Goal: Use online tool/utility: Utilize a website feature to perform a specific function

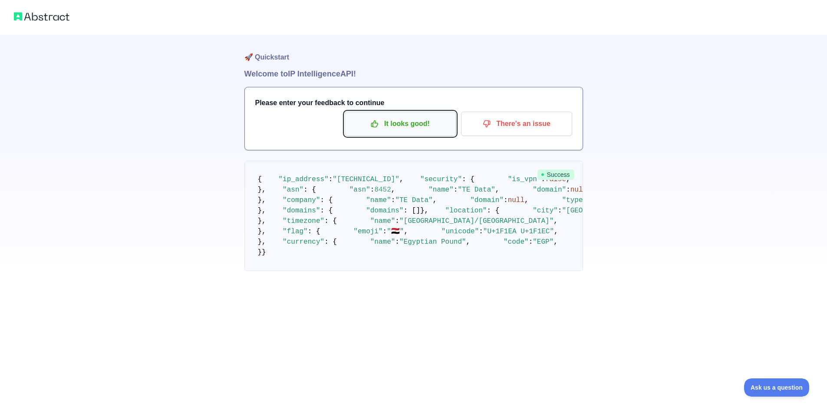
click at [400, 126] on p "It looks good!" at bounding box center [400, 123] width 98 height 15
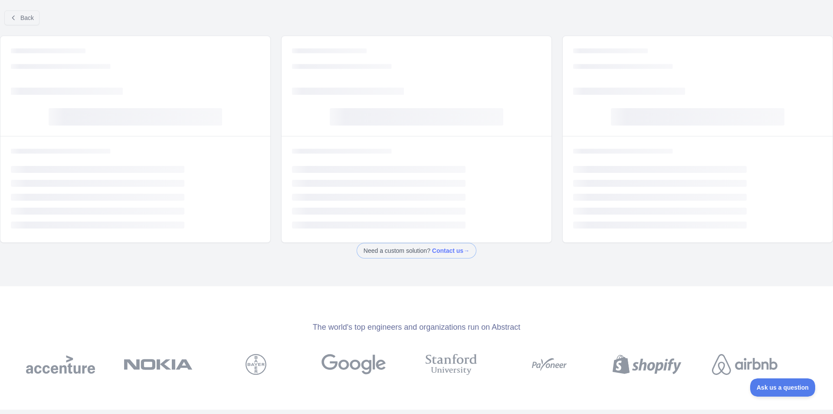
click at [36, 18] on div at bounding box center [416, 207] width 833 height 414
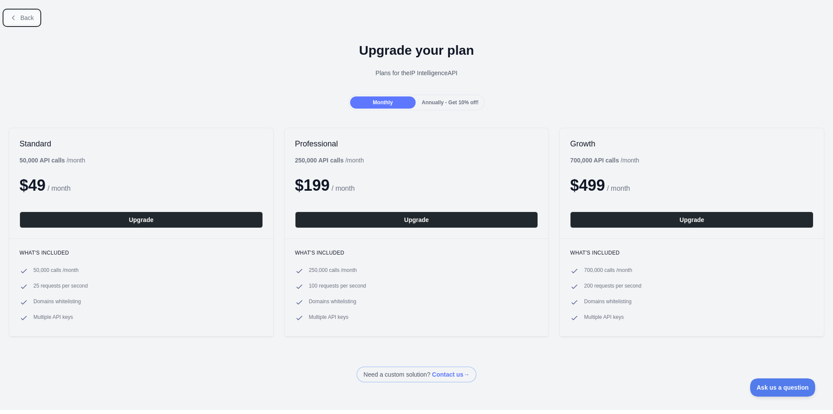
click at [26, 20] on span "Back" at bounding box center [26, 17] width 13 height 7
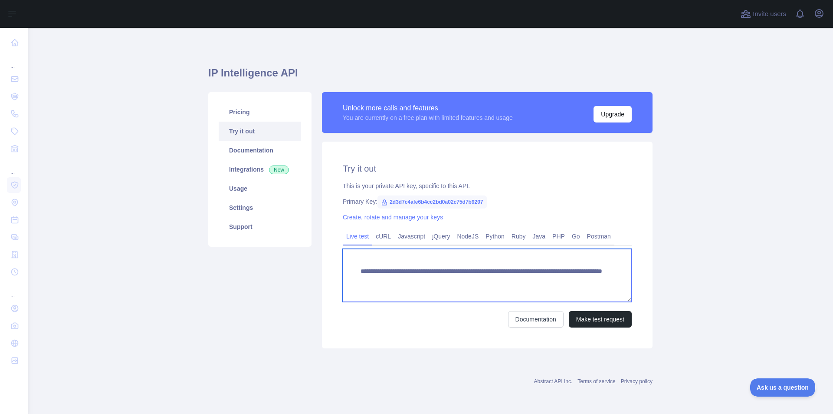
click at [553, 284] on textarea "**********" at bounding box center [487, 275] width 289 height 53
paste textarea
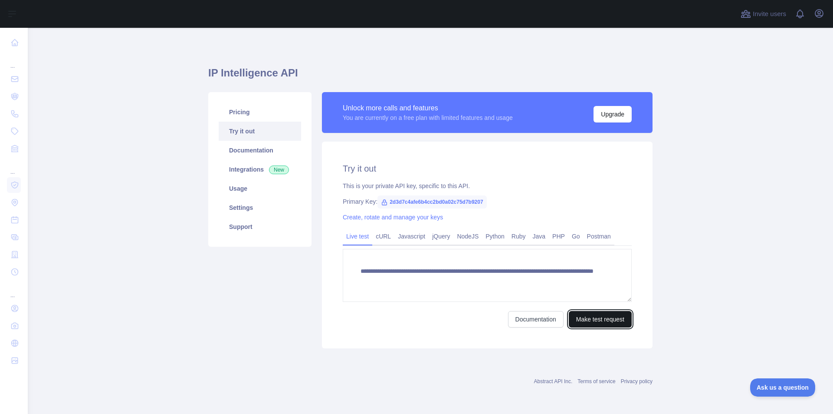
click at [598, 318] on button "Make test request" at bounding box center [600, 319] width 63 height 16
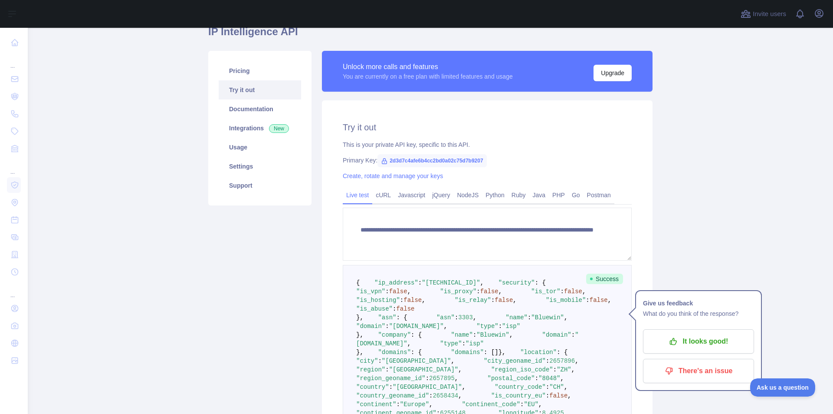
scroll to position [43, 0]
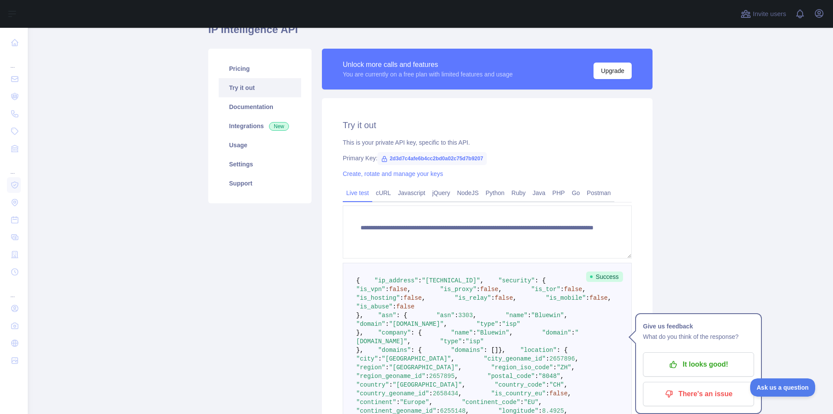
click at [441, 361] on pre "{ "ip_address" : "[TECHNICAL_ID]" , "security" : { "is_vpn" : false , "is_proxy…" at bounding box center [487, 389] width 289 height 253
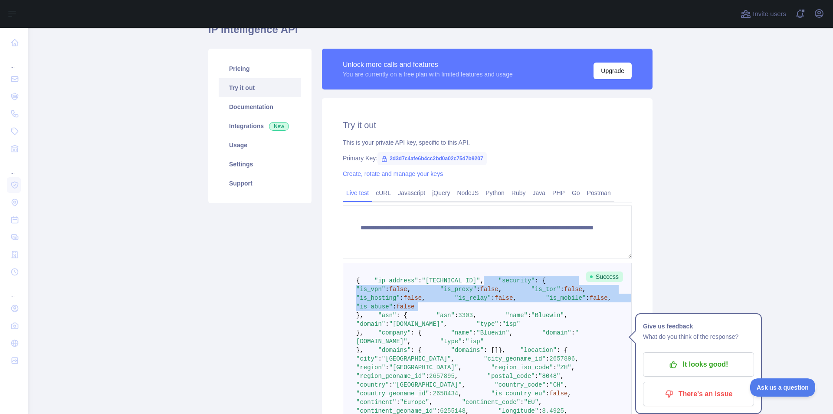
drag, startPoint x: 441, startPoint y: 361, endPoint x: 451, endPoint y: 300, distance: 62.3
click at [451, 300] on pre "{ "ip_address" : "[TECHNICAL_ID]" , "security" : { "is_vpn" : false , "is_proxy…" at bounding box center [487, 389] width 289 height 253
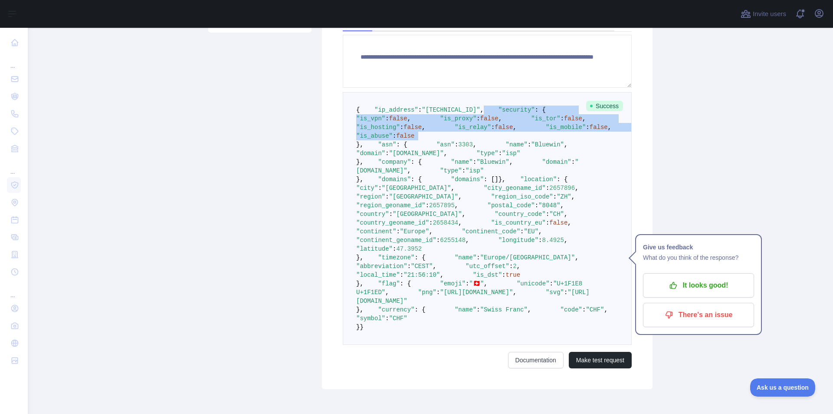
scroll to position [130, 0]
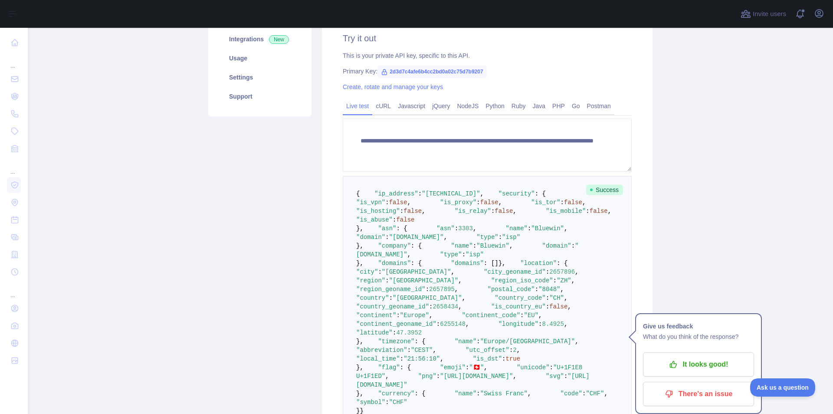
click at [463, 304] on pre "{ "ip_address" : "[TECHNICAL_ID]" , "security" : { "is_vpn" : false , "is_proxy…" at bounding box center [487, 302] width 289 height 253
click at [468, 273] on pre "{ "ip_address" : "[TECHNICAL_ID]" , "security" : { "is_vpn" : false , "is_proxy…" at bounding box center [487, 302] width 289 height 253
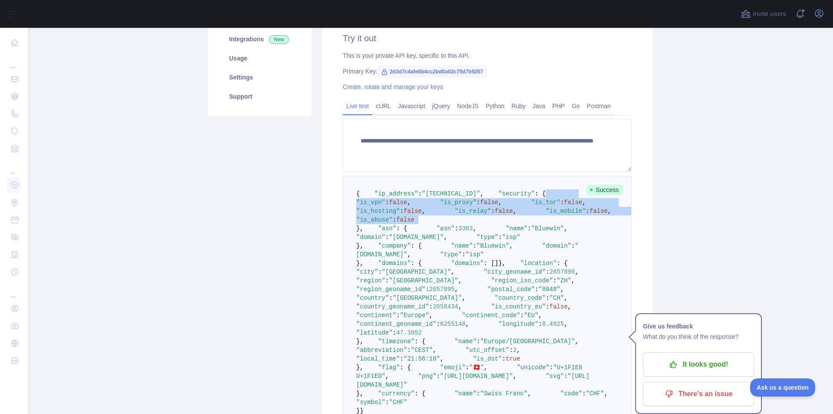
drag, startPoint x: 468, startPoint y: 273, endPoint x: 480, endPoint y: 223, distance: 52.1
click at [480, 223] on pre "{ "ip_address" : "[TECHNICAL_ID]" , "security" : { "is_vpn" : false , "is_proxy…" at bounding box center [487, 302] width 289 height 253
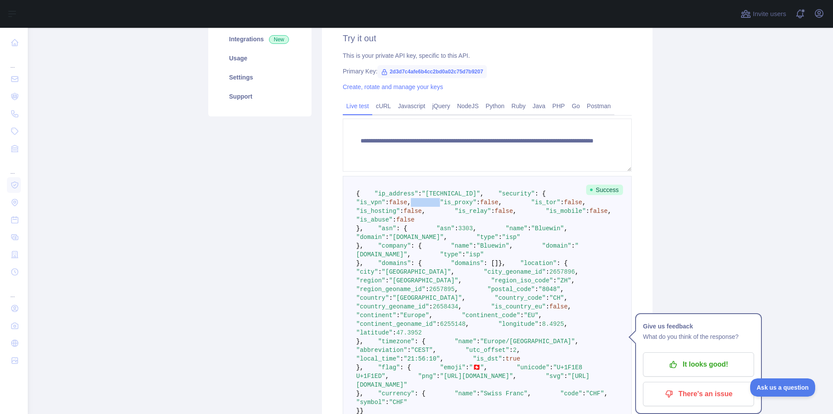
click at [480, 223] on pre "{ "ip_address" : "[TECHNICAL_ID]" , "security" : { "is_vpn" : false , "is_proxy…" at bounding box center [487, 302] width 289 height 253
drag, startPoint x: 480, startPoint y: 223, endPoint x: 479, endPoint y: 269, distance: 46.0
click at [479, 265] on pre "{ "ip_address" : "[TECHNICAL_ID]" , "security" : { "is_vpn" : false , "is_proxy…" at bounding box center [487, 302] width 289 height 253
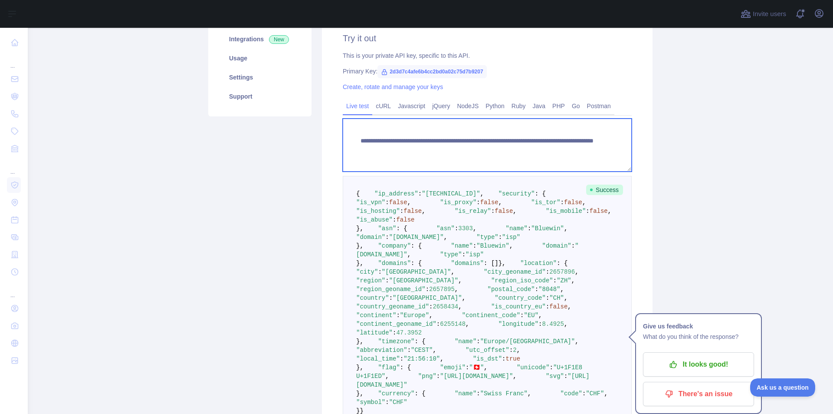
click at [528, 157] on textarea "**********" at bounding box center [487, 144] width 289 height 53
paste textarea "**"
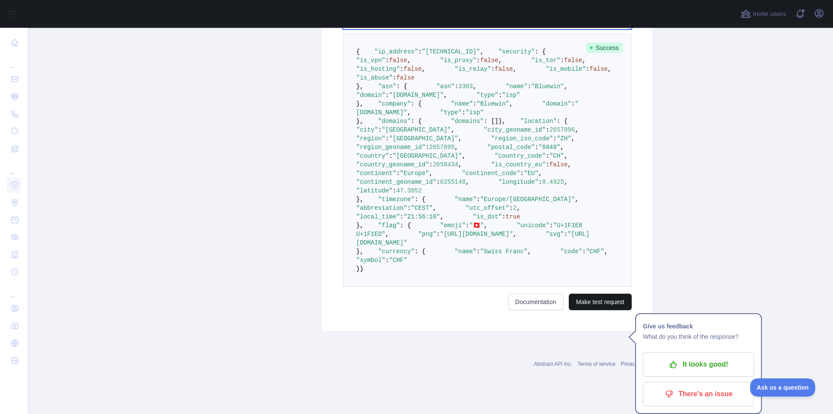
type textarea "**********"
click at [600, 310] on button "Make test request" at bounding box center [600, 301] width 63 height 16
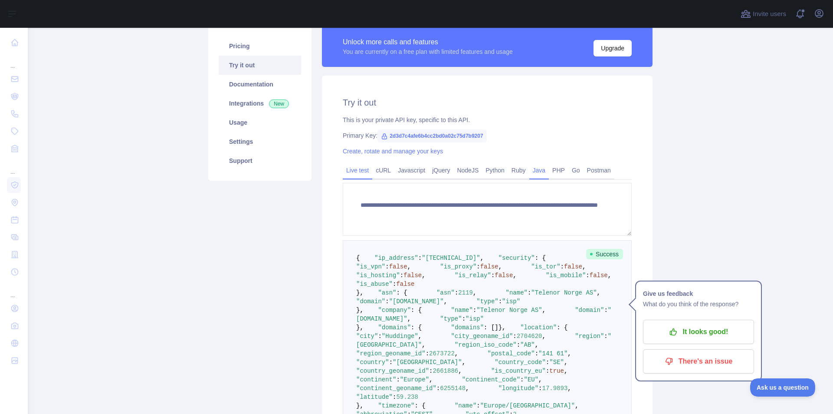
scroll to position [87, 0]
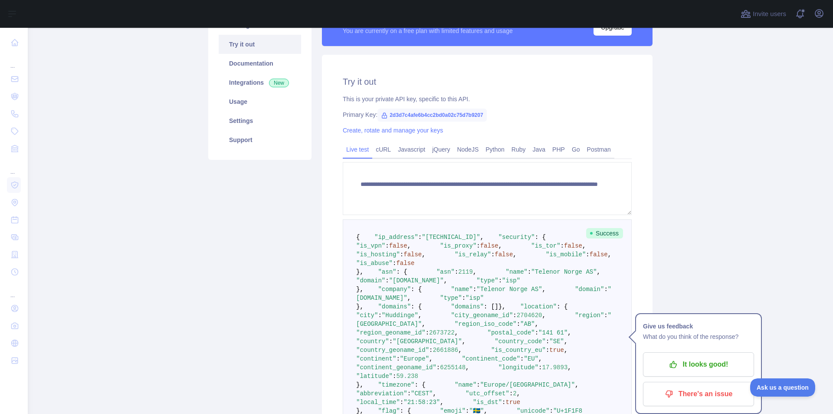
click at [471, 312] on pre "{ "ip_address" : "[TECHNICAL_ID]" , "security" : { "is_vpn" : false , "is_proxy…" at bounding box center [487, 345] width 289 height 253
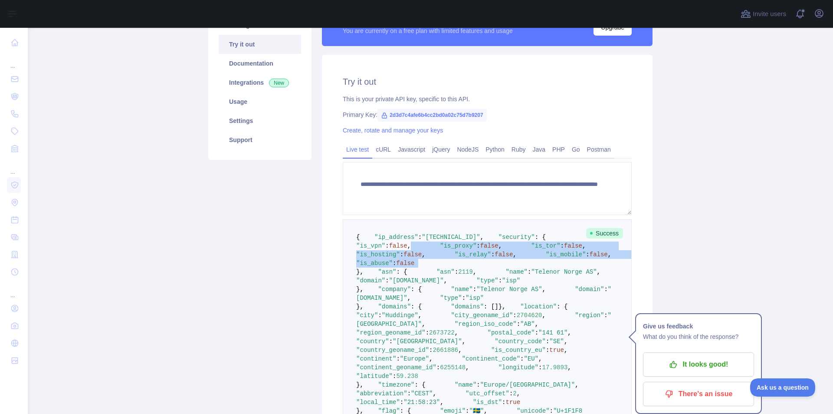
drag, startPoint x: 471, startPoint y: 312, endPoint x: 474, endPoint y: 275, distance: 37.4
click at [474, 275] on pre "{ "ip_address" : "[TECHNICAL_ID]" , "security" : { "is_vpn" : false , "is_proxy…" at bounding box center [487, 345] width 289 height 253
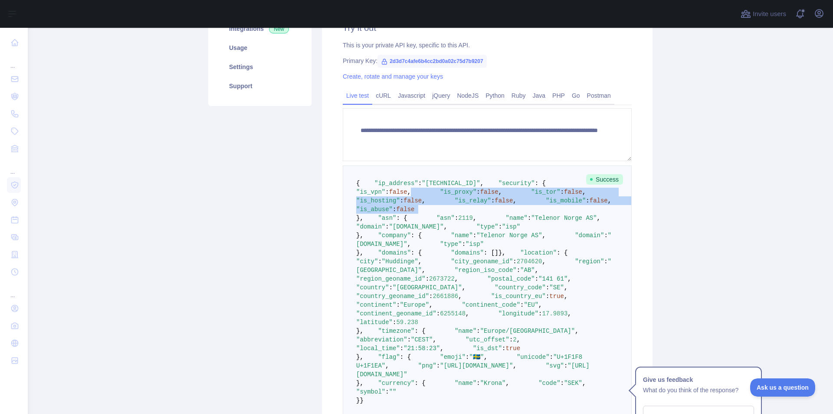
scroll to position [123, 0]
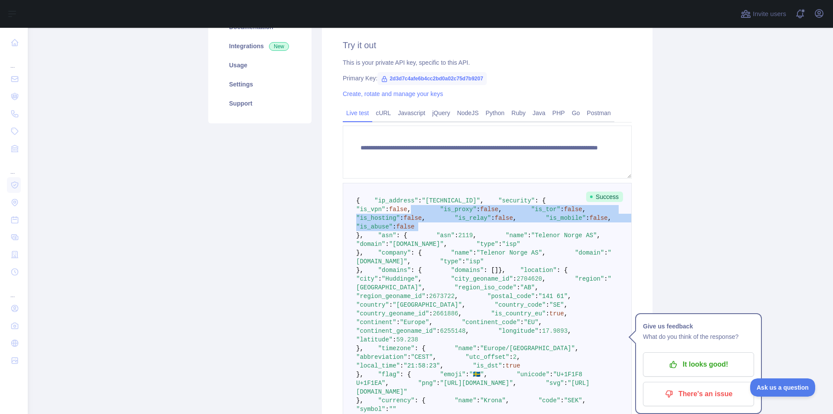
click at [462, 240] on pre "{ "ip_address" : "[TECHNICAL_ID]" , "security" : { "is_vpn" : false , "is_proxy…" at bounding box center [487, 309] width 289 height 253
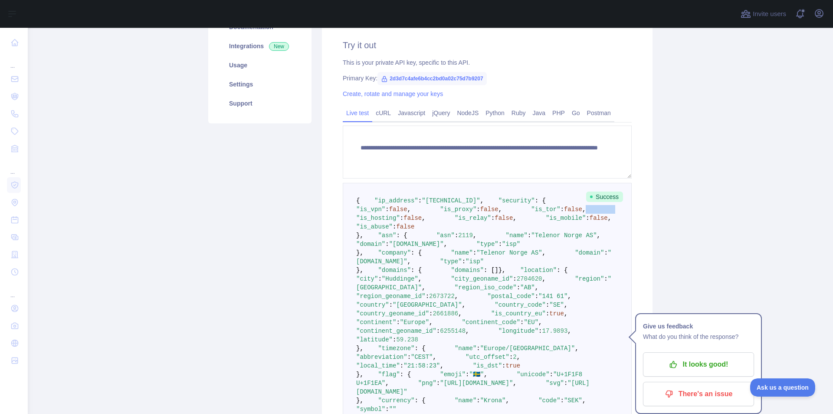
click at [462, 240] on pre "{ "ip_address" : "[TECHNICAL_ID]" , "security" : { "is_vpn" : false , "is_proxy…" at bounding box center [487, 309] width 289 height 253
click at [461, 236] on pre "{ "ip_address" : "[TECHNICAL_ID]" , "security" : { "is_vpn" : false , "is_proxy…" at bounding box center [487, 309] width 289 height 253
click at [459, 226] on pre "{ "ip_address" : "[TECHNICAL_ID]" , "security" : { "is_vpn" : false , "is_proxy…" at bounding box center [487, 309] width 289 height 253
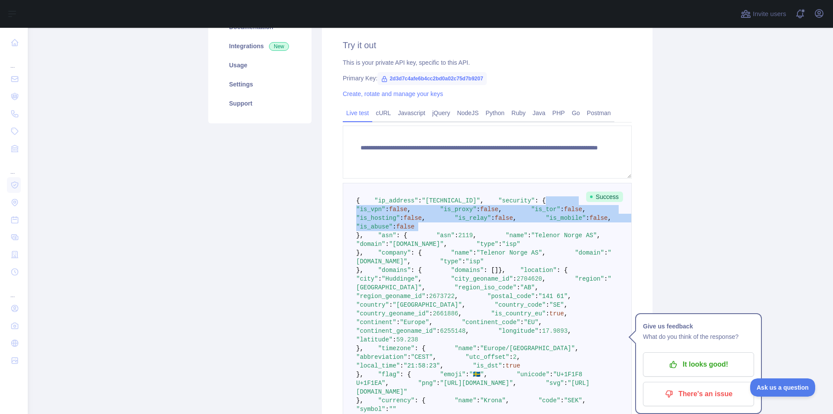
drag, startPoint x: 459, startPoint y: 226, endPoint x: 456, endPoint y: 278, distance: 52.2
click at [456, 278] on pre "{ "ip_address" : "[TECHNICAL_ID]" , "security" : { "is_vpn" : false , "is_proxy…" at bounding box center [487, 309] width 289 height 253
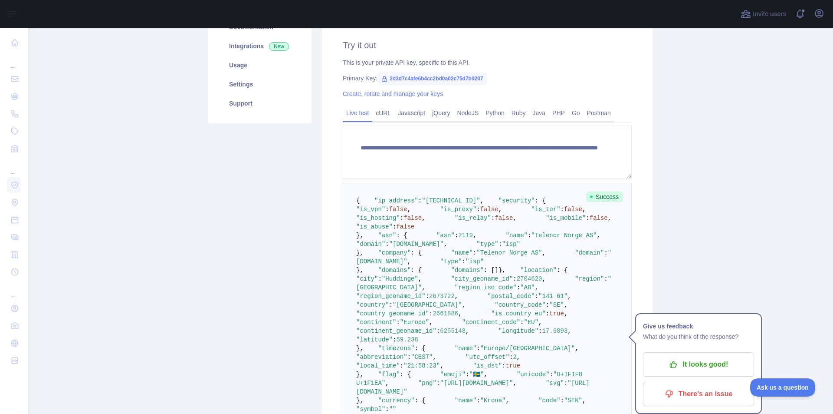
click at [456, 278] on pre "{ "ip_address" : "[TECHNICAL_ID]" , "security" : { "is_vpn" : false , "is_proxy…" at bounding box center [487, 309] width 289 height 253
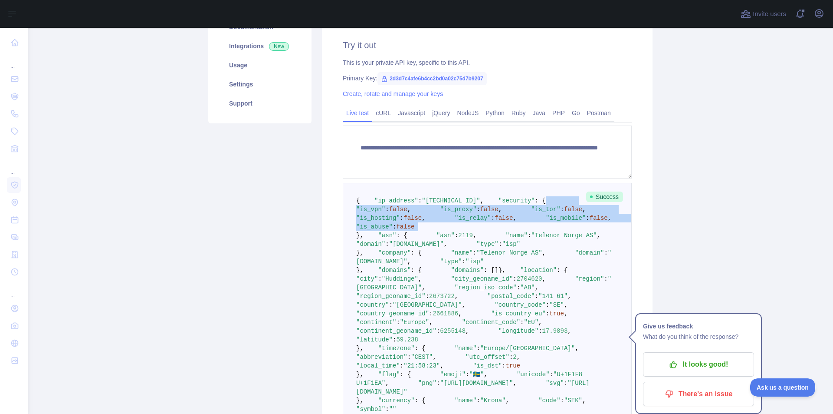
drag, startPoint x: 456, startPoint y: 278, endPoint x: 466, endPoint y: 222, distance: 56.5
click at [466, 222] on pre "{ "ip_address" : "[TECHNICAL_ID]" , "security" : { "is_vpn" : false , "is_proxy…" at bounding box center [487, 309] width 289 height 253
click at [396, 230] on span ":" at bounding box center [394, 226] width 3 height 7
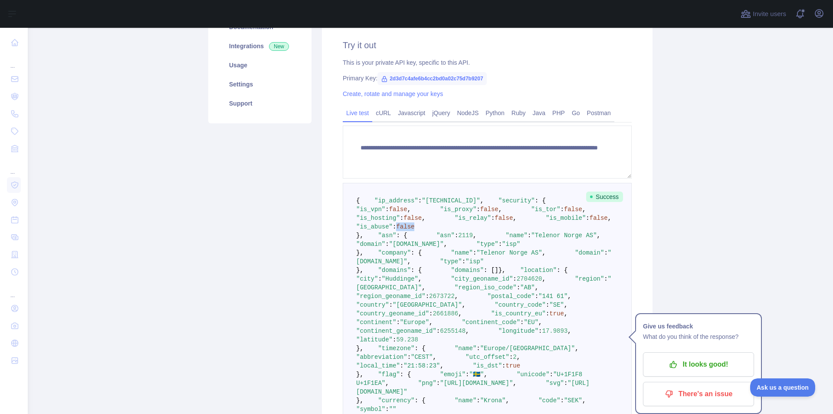
click at [396, 230] on span ":" at bounding box center [394, 226] width 3 height 7
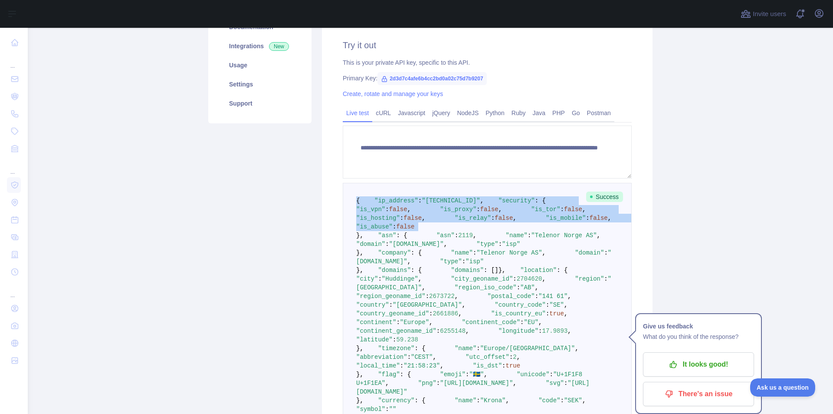
drag, startPoint x: 419, startPoint y: 278, endPoint x: 418, endPoint y: 200, distance: 77.7
click at [418, 200] on pre "{ "ip_address" : "[TECHNICAL_ID]" , "security" : { "is_vpn" : false , "is_proxy…" at bounding box center [487, 309] width 289 height 253
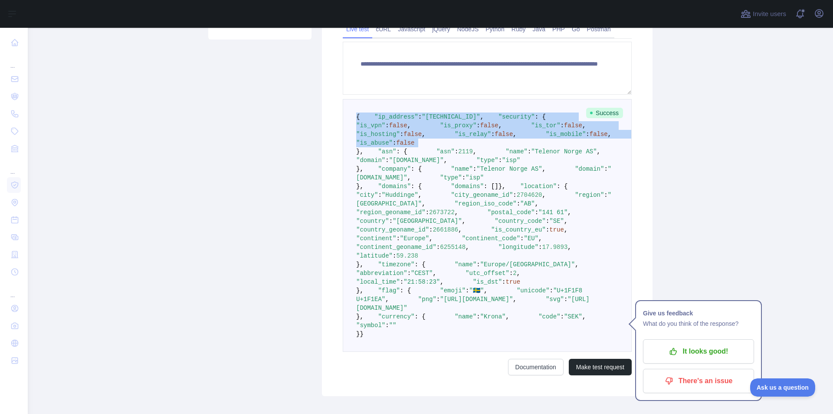
scroll to position [210, 0]
